Goal: Navigation & Orientation: Find specific page/section

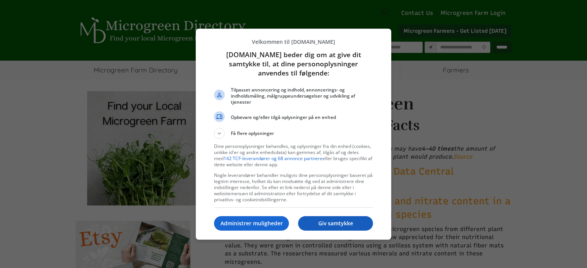
click at [336, 223] on p "Giv samtykke" at bounding box center [335, 224] width 75 height 8
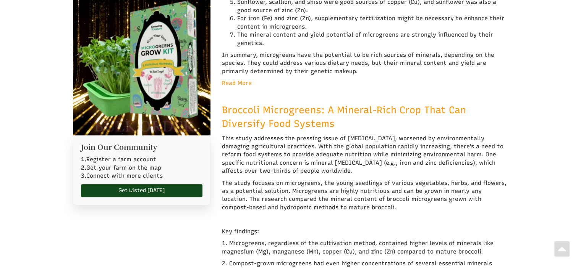
select select "Widget til oversættelse af sprog"
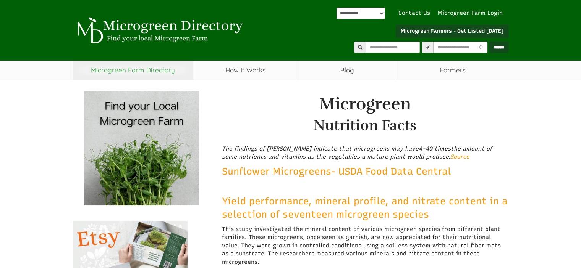
click at [160, 70] on link "Microgreen Farm Directory" at bounding box center [133, 70] width 120 height 19
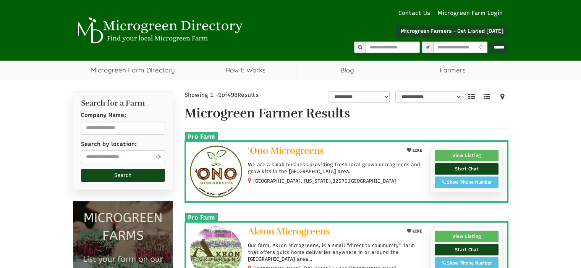
select select "Widget til oversættelse af sprog"
